Goal: Task Accomplishment & Management: Manage account settings

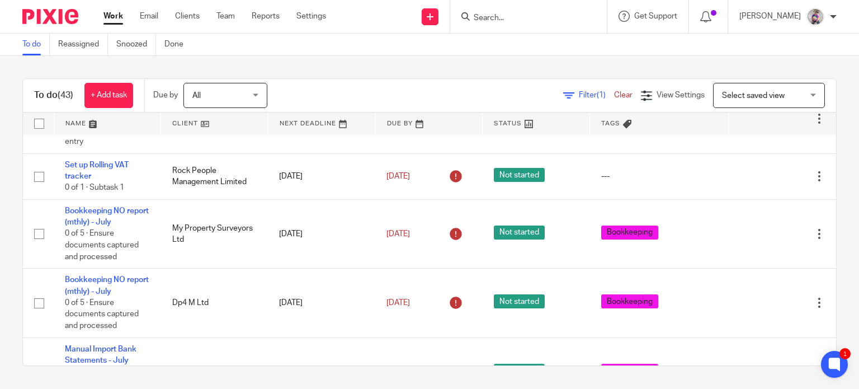
scroll to position [528, 0]
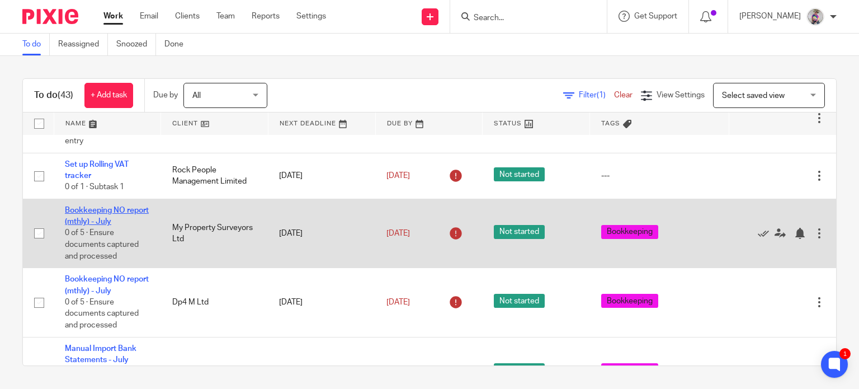
click at [102, 206] on link "Bookkeeping NO report (mthly) - July" at bounding box center [107, 215] width 84 height 19
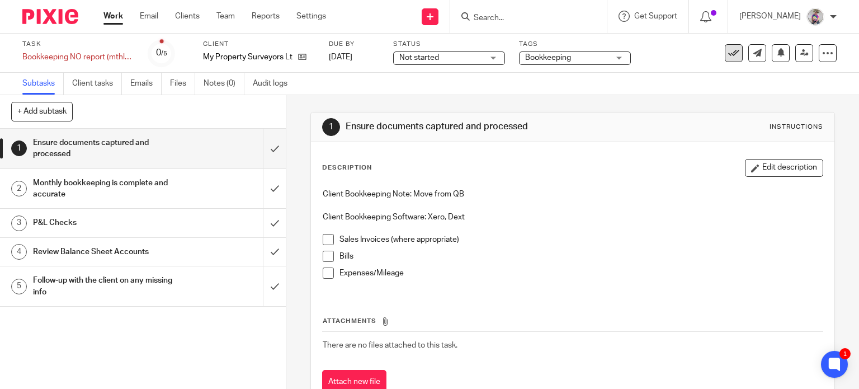
click at [729, 49] on icon at bounding box center [734, 53] width 11 height 11
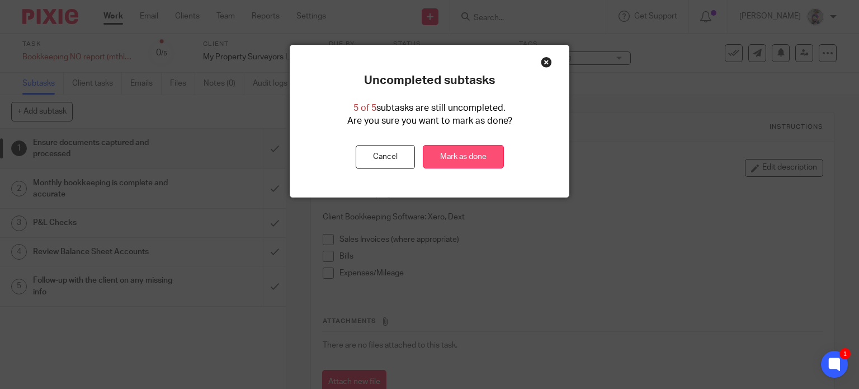
click at [454, 159] on link "Mark as done" at bounding box center [463, 157] width 81 height 24
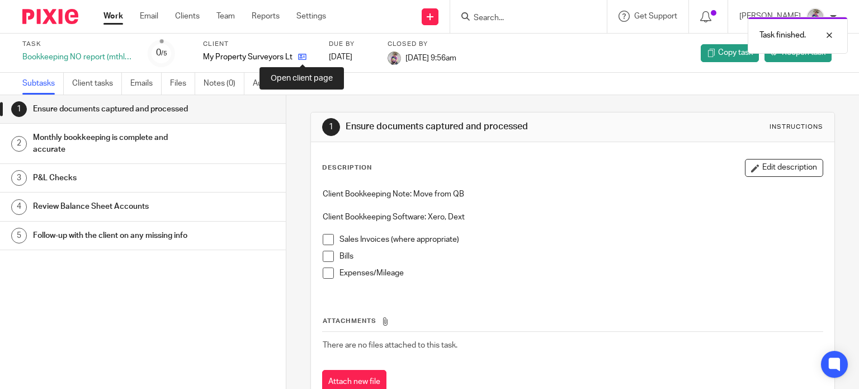
click at [305, 54] on icon at bounding box center [302, 57] width 8 height 8
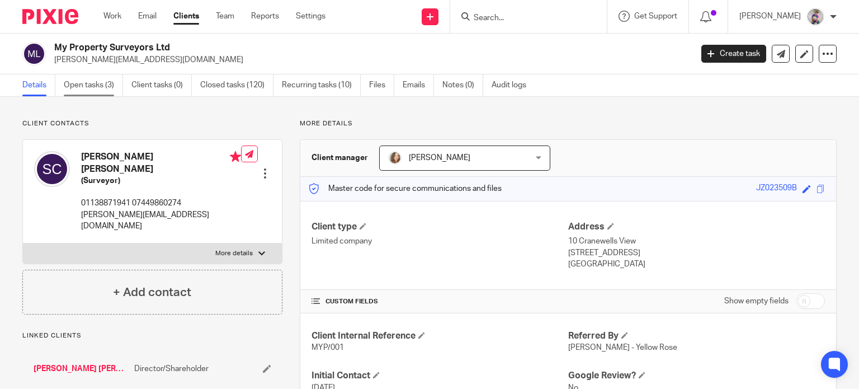
click at [98, 83] on link "Open tasks (3)" at bounding box center [93, 85] width 59 height 22
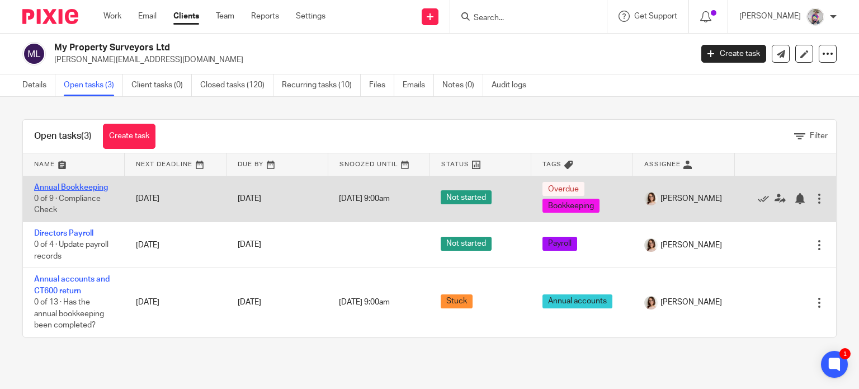
click at [94, 185] on link "Annual Bookkeeping" at bounding box center [71, 188] width 74 height 8
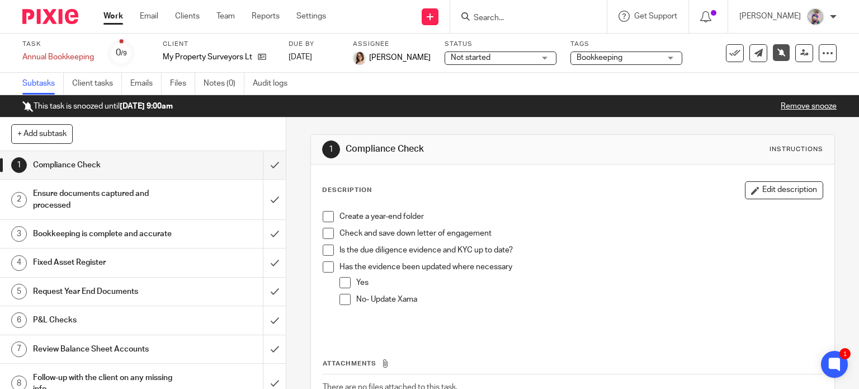
drag, startPoint x: 421, startPoint y: 104, endPoint x: 398, endPoint y: 121, distance: 28.3
click at [421, 104] on div "This task is snoozed until 30 Aug 2025 9:00am Remove snooze" at bounding box center [429, 106] width 859 height 22
click at [325, 212] on span at bounding box center [328, 216] width 11 height 11
drag, startPoint x: 536, startPoint y: 236, endPoint x: 735, endPoint y: 191, distance: 204.1
drag, startPoint x: 735, startPoint y: 191, endPoint x: 492, endPoint y: 307, distance: 269.1
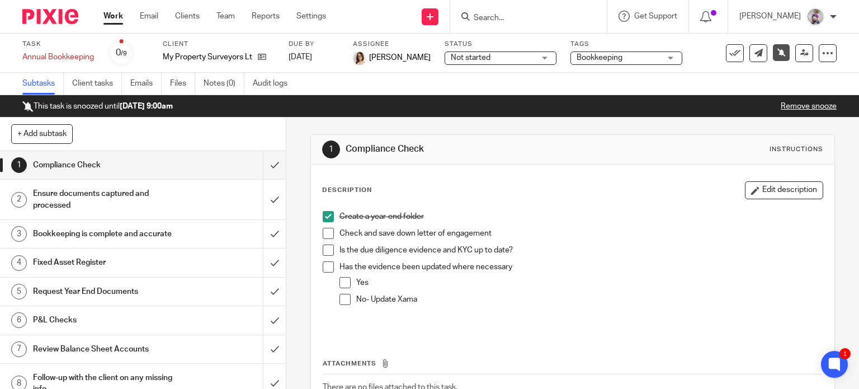
click at [492, 307] on div "No- Update Xama" at bounding box center [589, 302] width 467 height 17
click at [323, 252] on span at bounding box center [328, 250] width 11 height 11
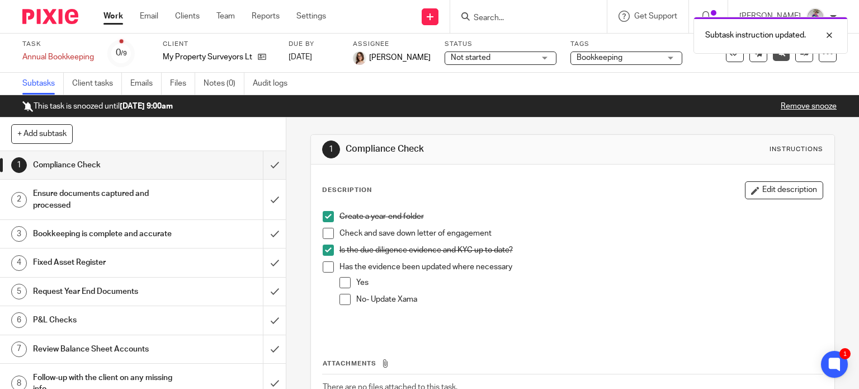
click at [323, 263] on span at bounding box center [328, 266] width 11 height 11
click at [340, 280] on span at bounding box center [345, 282] width 11 height 11
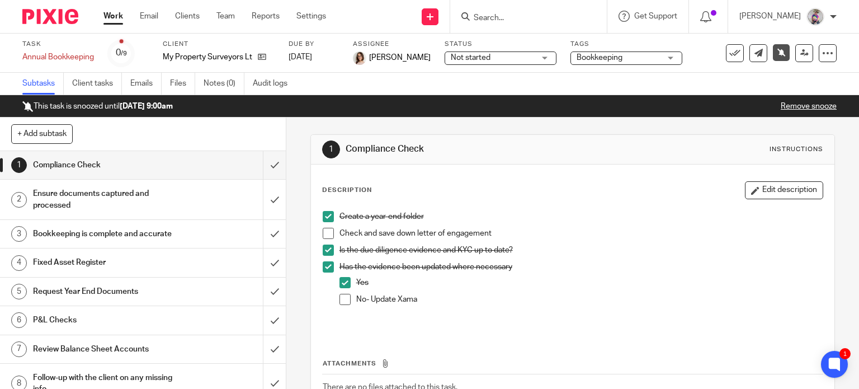
click at [114, 196] on h1 "Ensure documents captured and processed" at bounding box center [106, 199] width 146 height 29
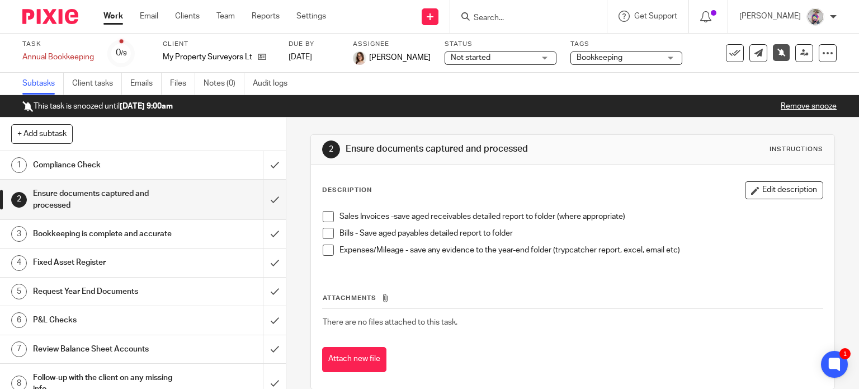
click at [91, 162] on h1 "Compliance Check" at bounding box center [106, 165] width 146 height 17
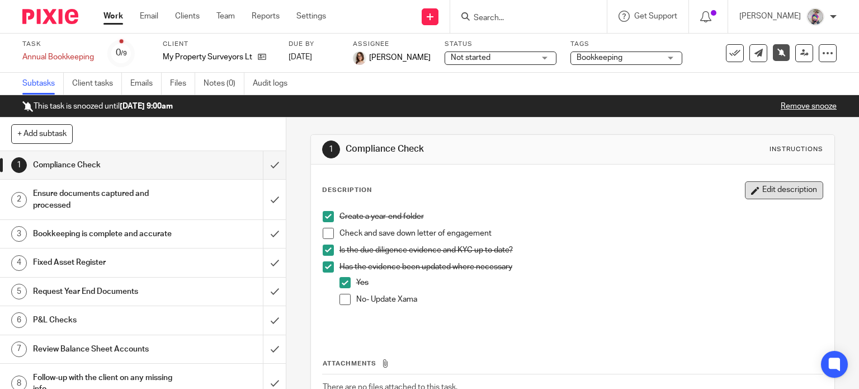
click at [753, 191] on button "Edit description" at bounding box center [784, 190] width 78 height 18
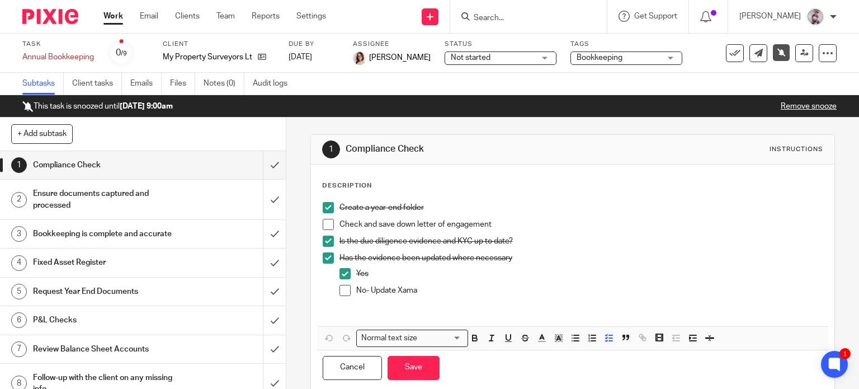
click at [532, 219] on p "Check and save down letter of engagement" at bounding box center [582, 224] width 484 height 11
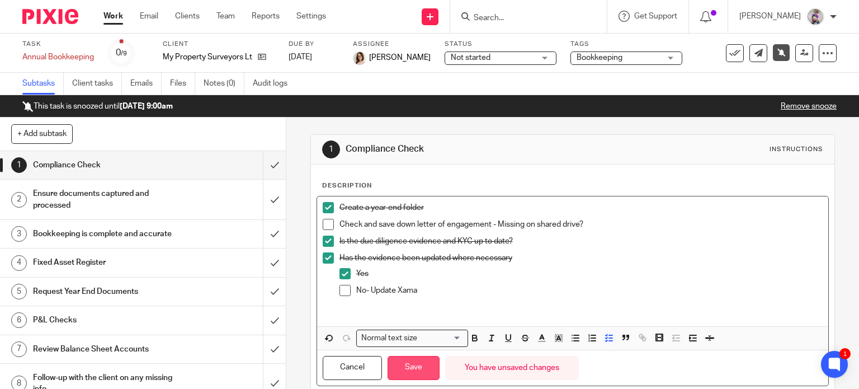
click at [405, 370] on button "Save" at bounding box center [414, 368] width 52 height 24
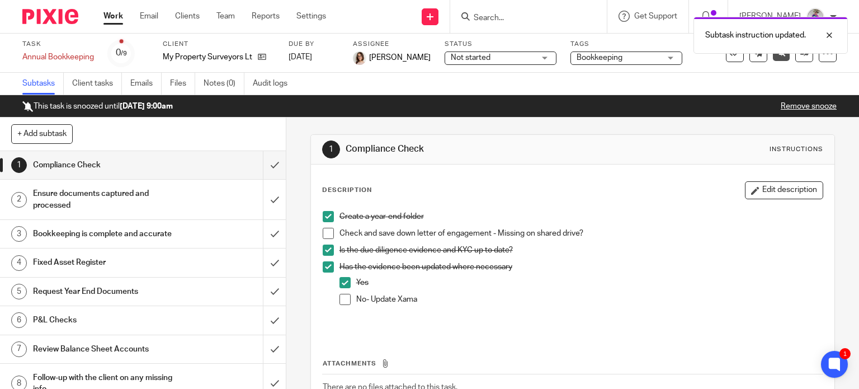
click at [125, 198] on h1 "Ensure documents captured and processed" at bounding box center [106, 199] width 146 height 29
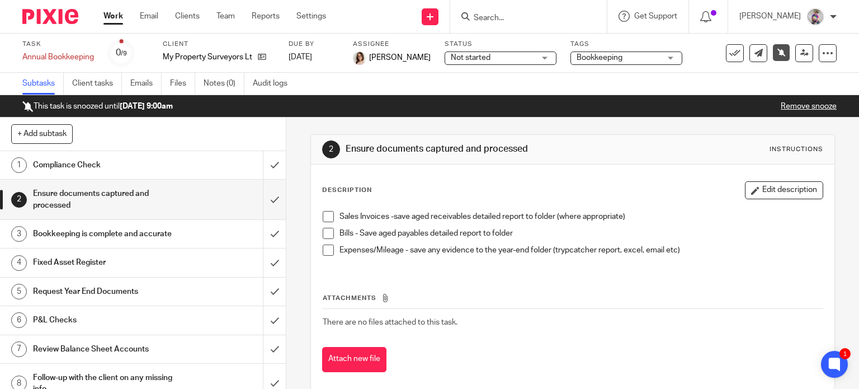
click at [126, 271] on h1 "Fixed Asset Register" at bounding box center [106, 262] width 146 height 17
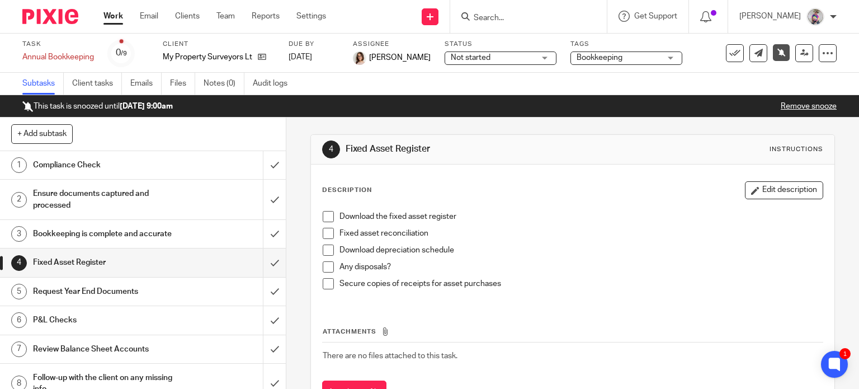
click at [118, 240] on h1 "Bookkeeping is complete and accurate" at bounding box center [106, 234] width 146 height 17
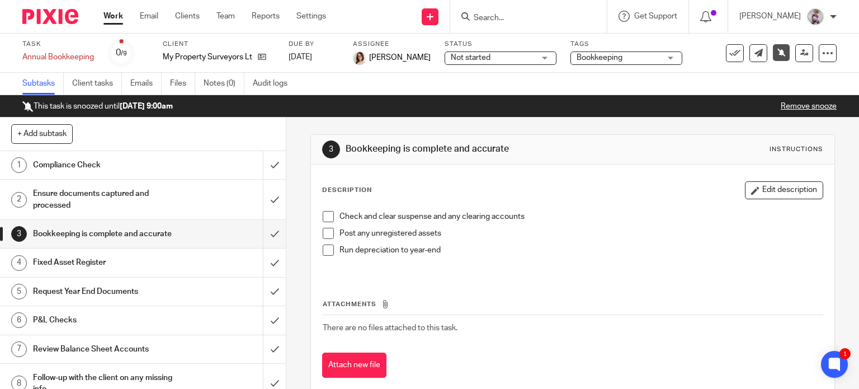
click at [113, 271] on h1 "Fixed Asset Register" at bounding box center [106, 262] width 146 height 17
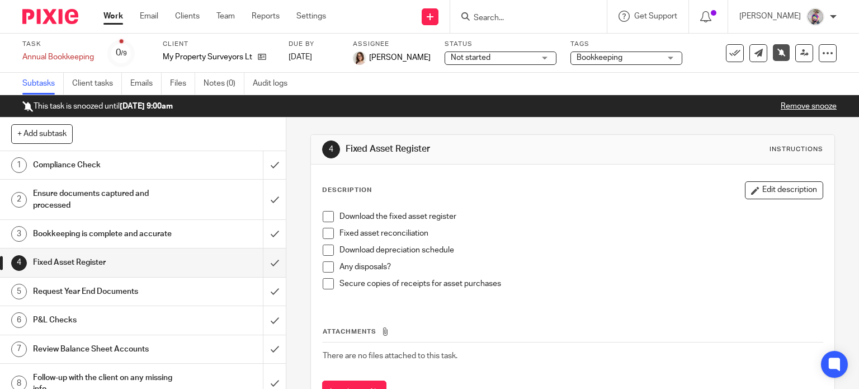
click at [101, 235] on h1 "Bookkeeping is complete and accurate" at bounding box center [106, 234] width 146 height 17
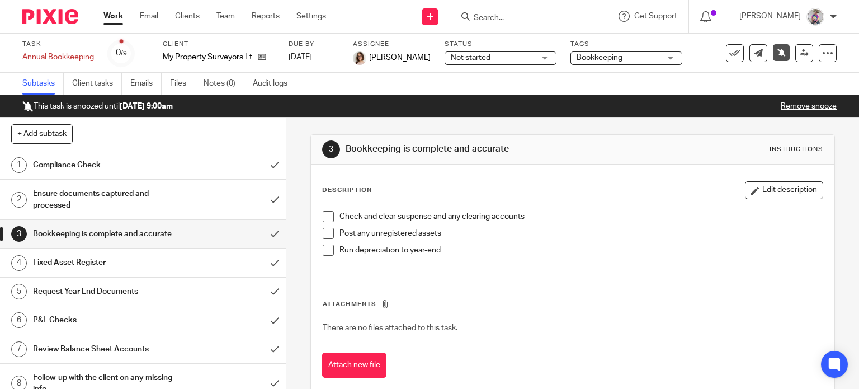
click at [325, 250] on span at bounding box center [328, 250] width 11 height 11
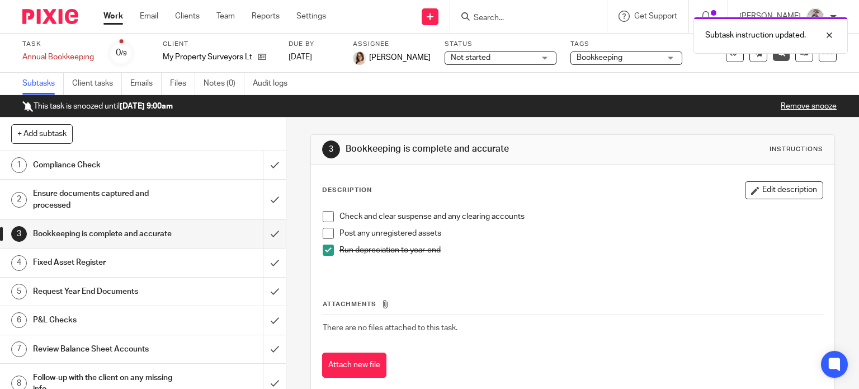
click at [119, 270] on h1 "Fixed Asset Register" at bounding box center [106, 262] width 146 height 17
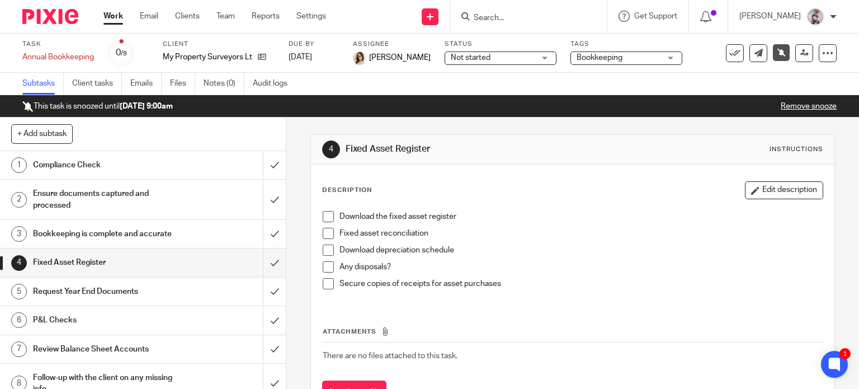
click at [327, 220] on span at bounding box center [328, 216] width 11 height 11
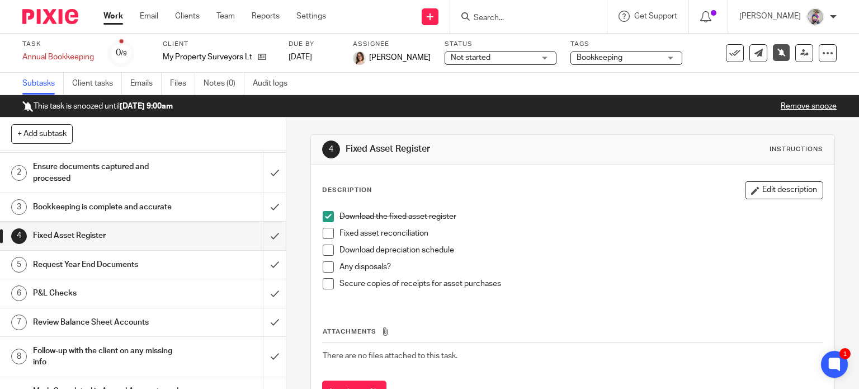
scroll to position [34, 0]
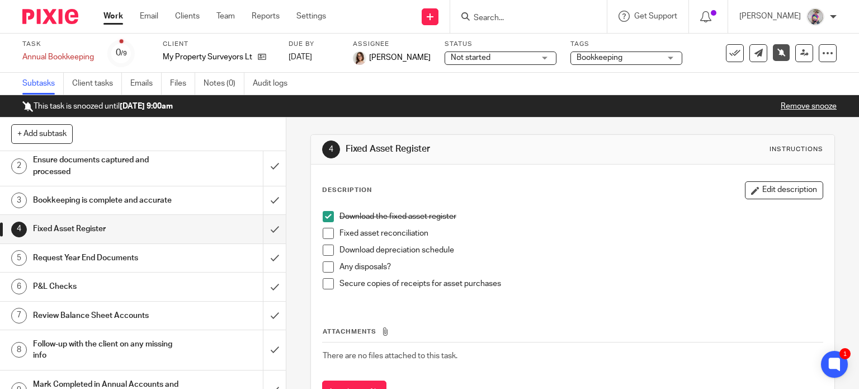
click at [133, 266] on h1 "Request Year End Documents" at bounding box center [106, 258] width 146 height 17
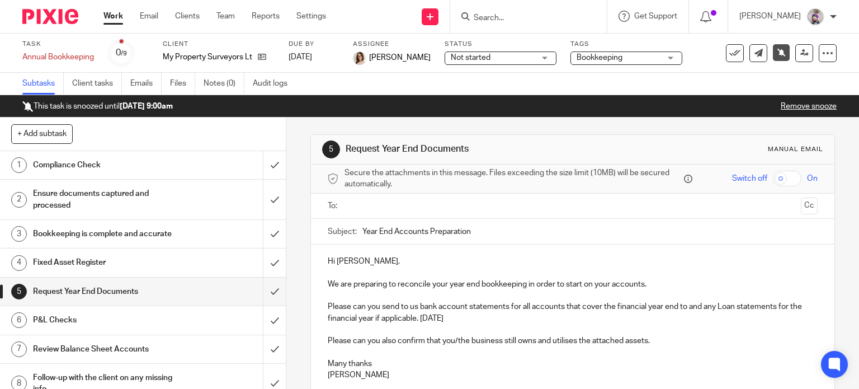
click at [379, 198] on ul at bounding box center [574, 206] width 456 height 18
click at [376, 208] on input "text" at bounding box center [573, 206] width 448 height 13
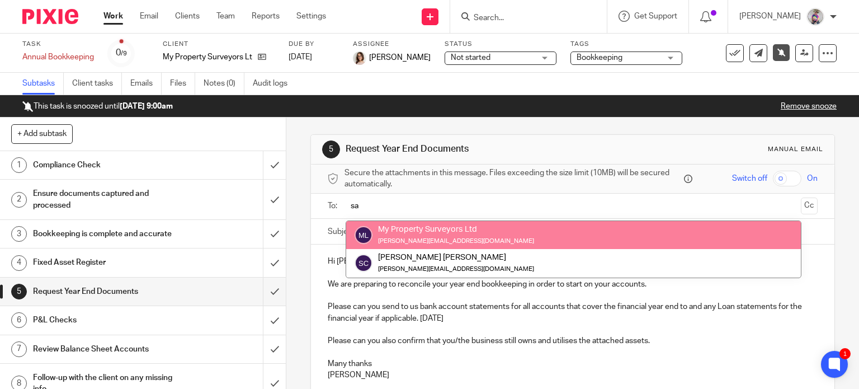
type input "sa"
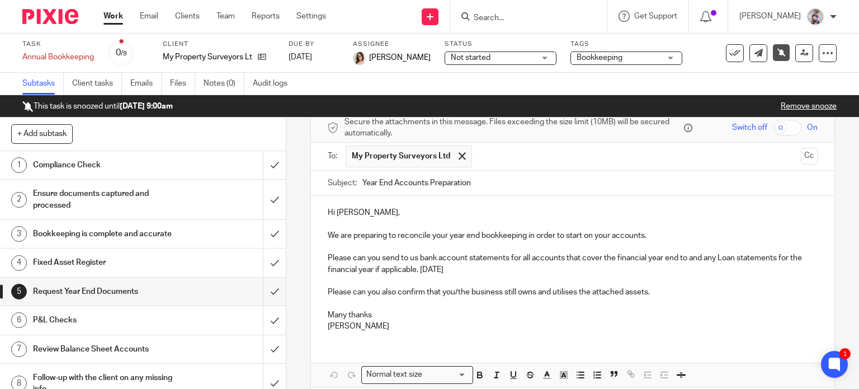
scroll to position [101, 0]
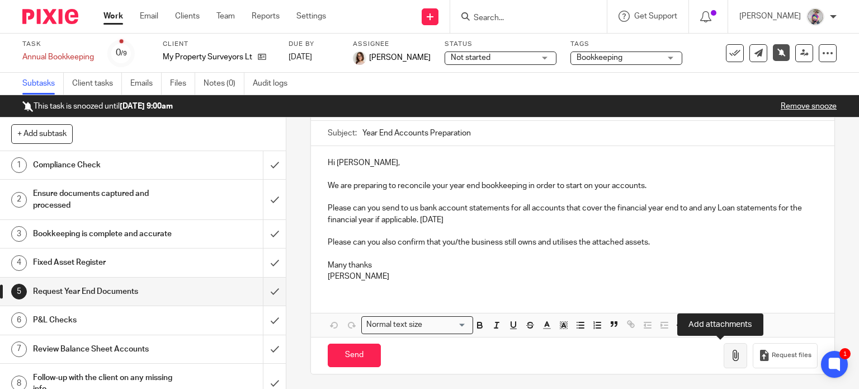
click at [730, 350] on icon "button" at bounding box center [735, 355] width 11 height 11
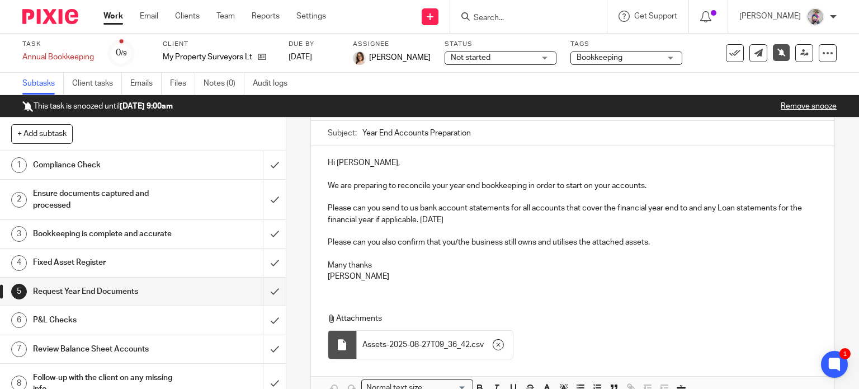
click at [659, 244] on p "Please can you also confirm that you/the business still owns and utilises the a…" at bounding box center [573, 242] width 491 height 11
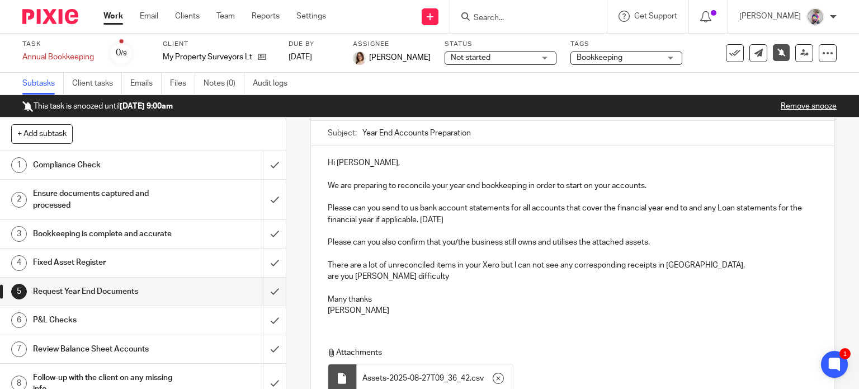
click at [366, 275] on p "are you havig difficulty" at bounding box center [573, 276] width 491 height 11
click at [328, 276] on p "are you having difficulty" at bounding box center [573, 276] width 491 height 11
click at [424, 276] on p "Are you having difficulty" at bounding box center [573, 276] width 491 height 11
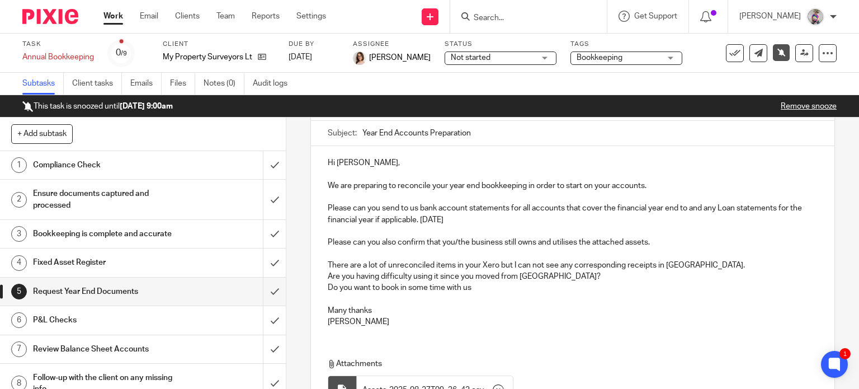
click at [655, 266] on p "There are a lot of unreconciled items in your Xero but I can not see any corres…" at bounding box center [573, 265] width 491 height 11
click at [479, 285] on p "Do you want to book in some time with us" at bounding box center [573, 287] width 491 height 11
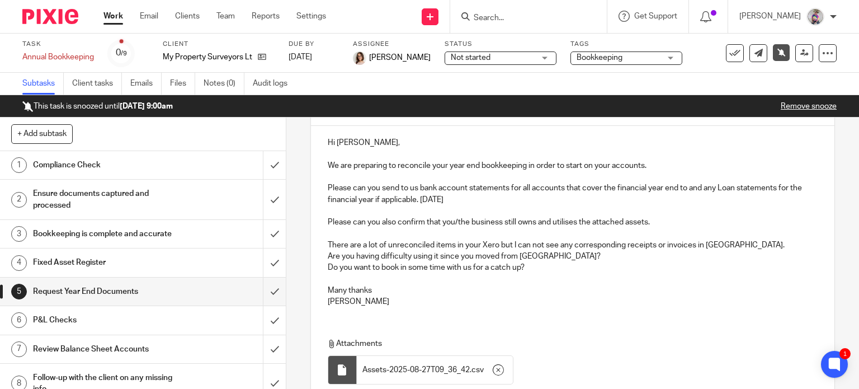
scroll to position [129, 0]
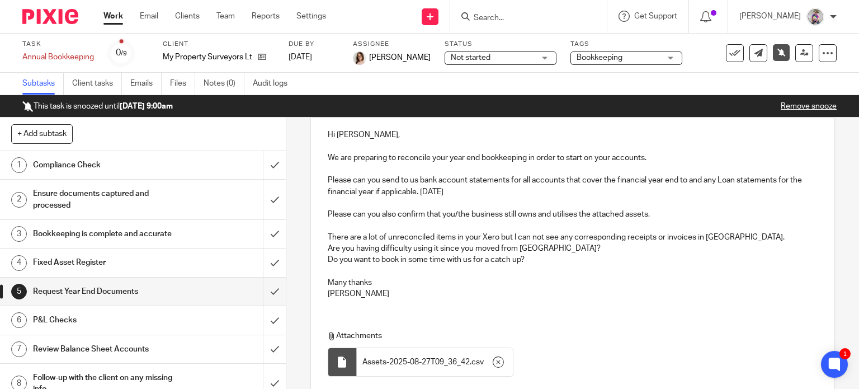
click at [454, 214] on p "Please can you also confirm that you/the business still owns and utilises the a…" at bounding box center [573, 214] width 491 height 11
click at [533, 261] on p "Do you want to book in some time with us for a catch up?" at bounding box center [573, 259] width 491 height 11
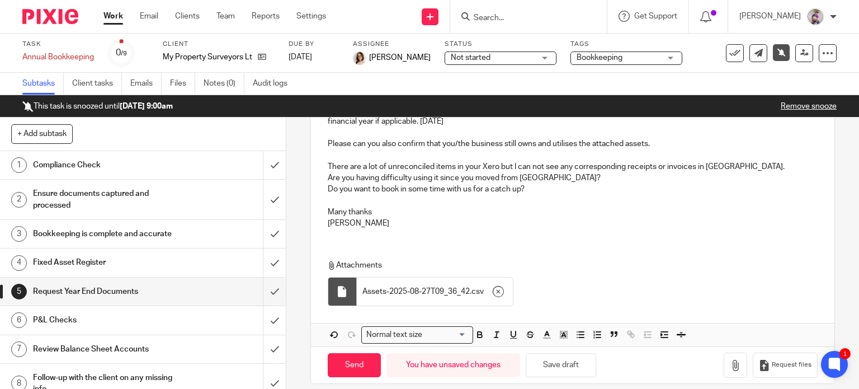
scroll to position [209, 0]
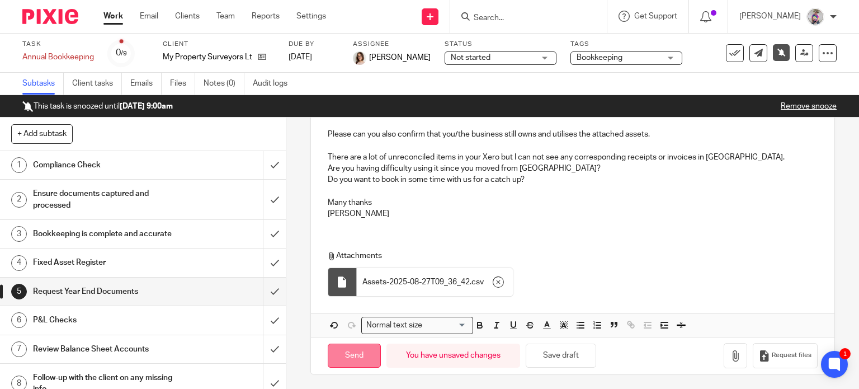
click at [349, 354] on input "Send" at bounding box center [354, 356] width 53 height 24
type input "Sent"
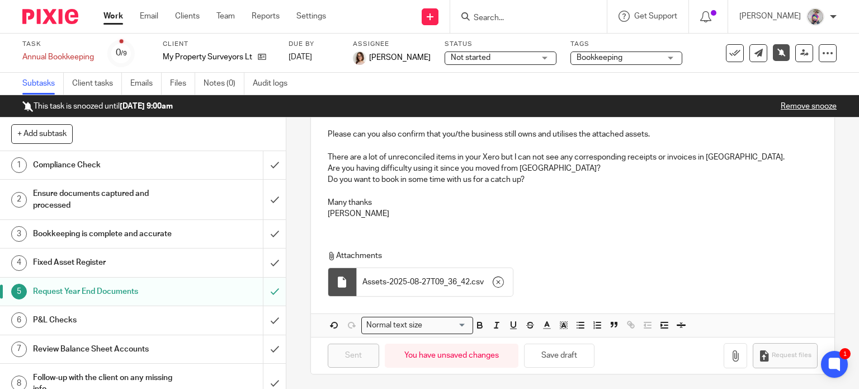
click at [112, 16] on link "Work" at bounding box center [114, 16] width 20 height 11
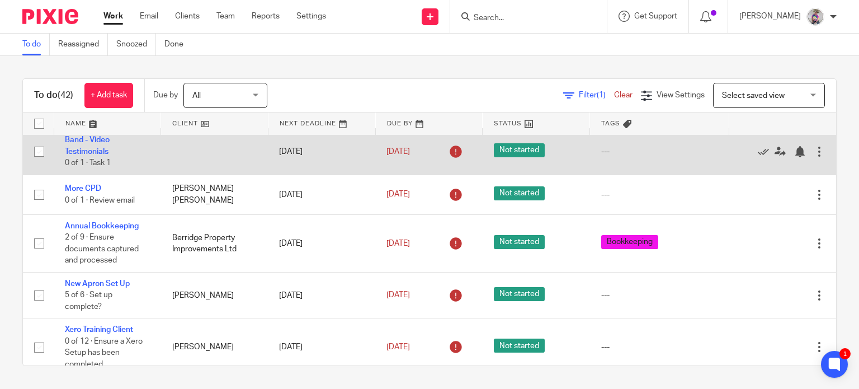
scroll to position [85, 0]
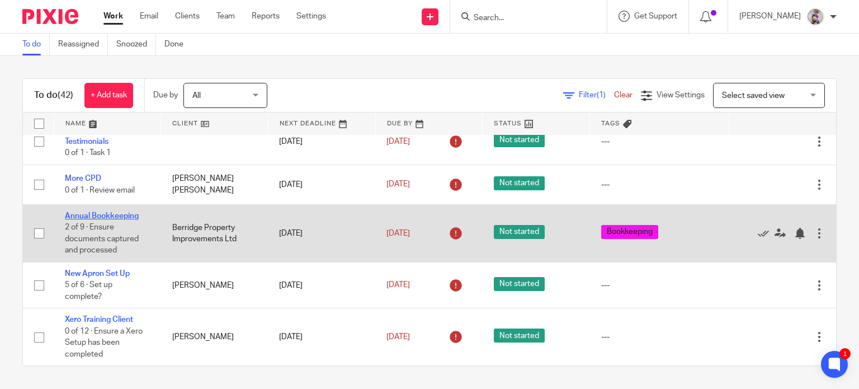
click at [116, 212] on link "Annual Bookkeeping" at bounding box center [102, 216] width 74 height 8
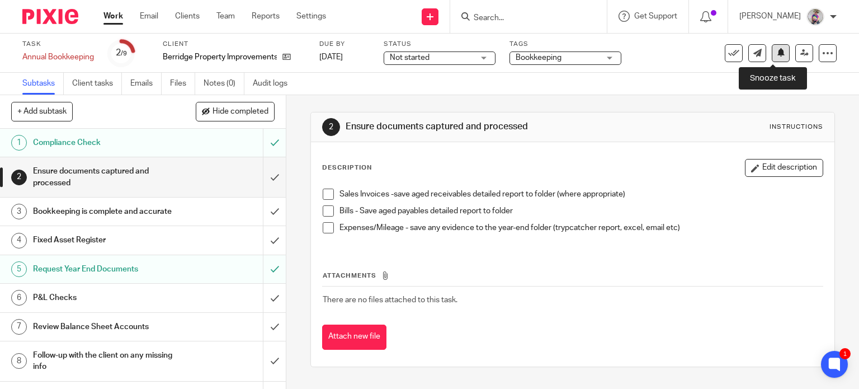
click at [777, 57] on icon at bounding box center [781, 52] width 8 height 8
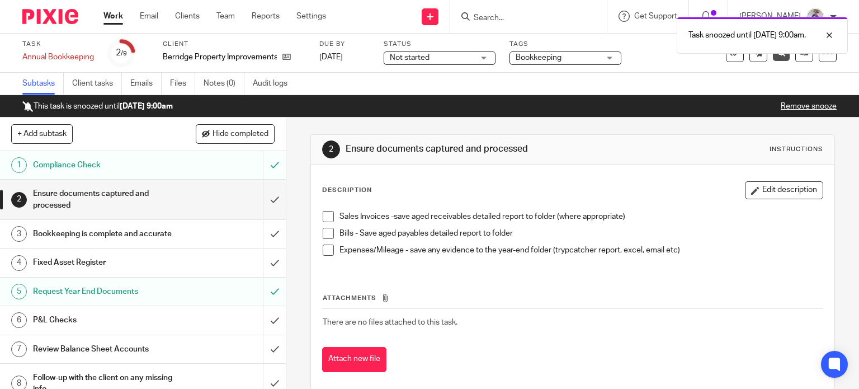
click at [111, 21] on link "Work" at bounding box center [114, 16] width 20 height 11
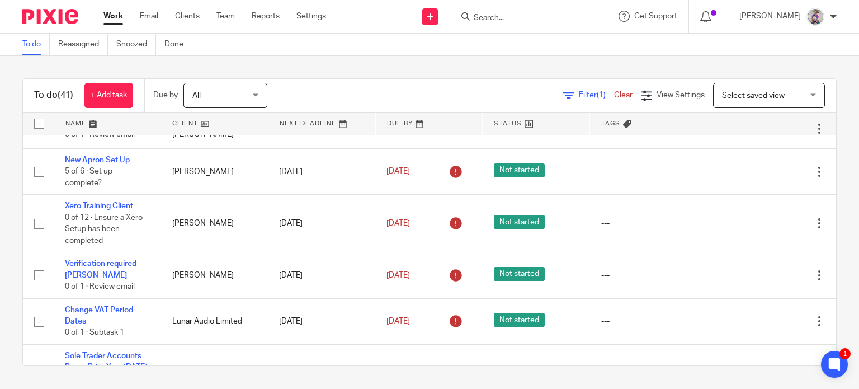
scroll to position [142, 0]
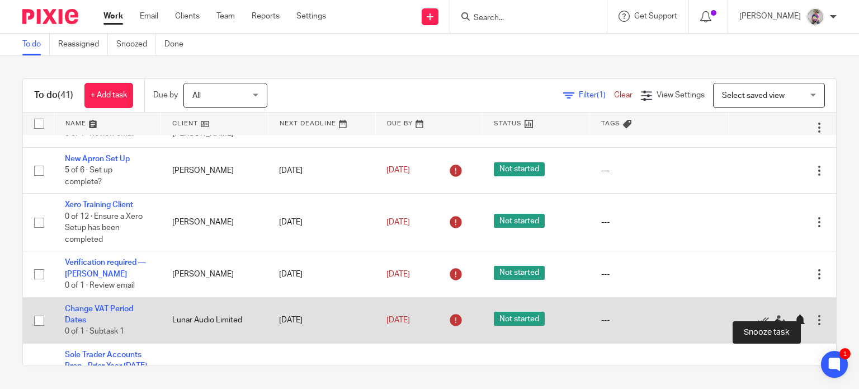
click at [795, 314] on div at bounding box center [800, 319] width 11 height 11
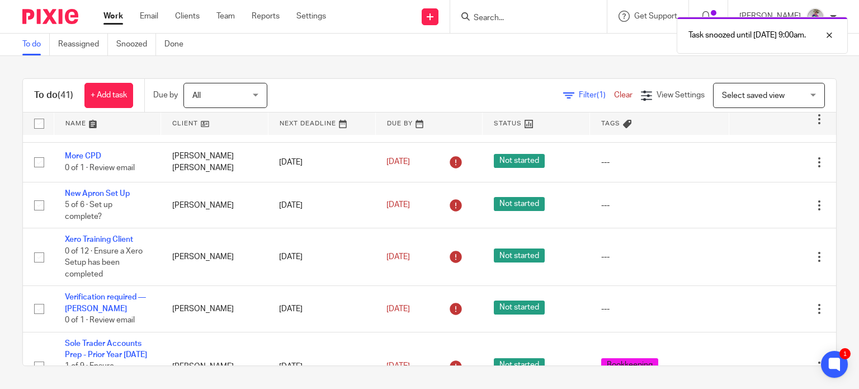
scroll to position [105, 0]
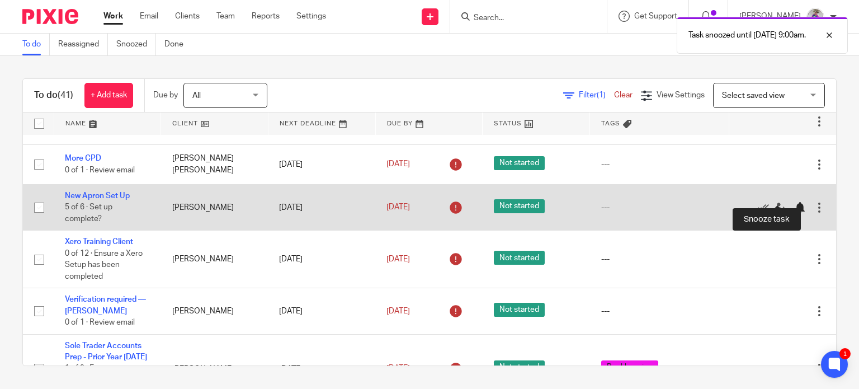
click at [795, 202] on div at bounding box center [800, 207] width 11 height 11
